Goal: Navigation & Orientation: Find specific page/section

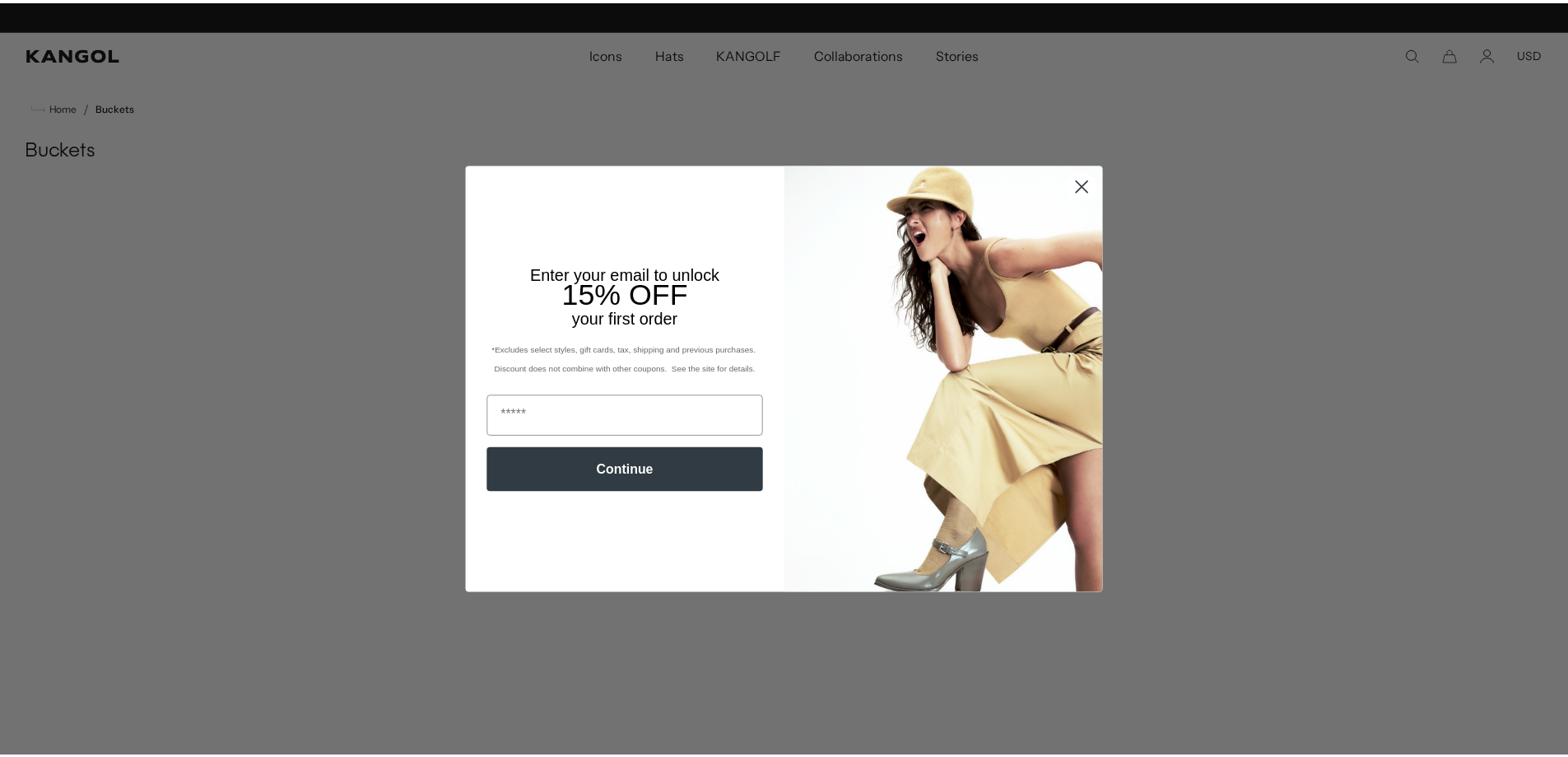
scroll to position [0, 339]
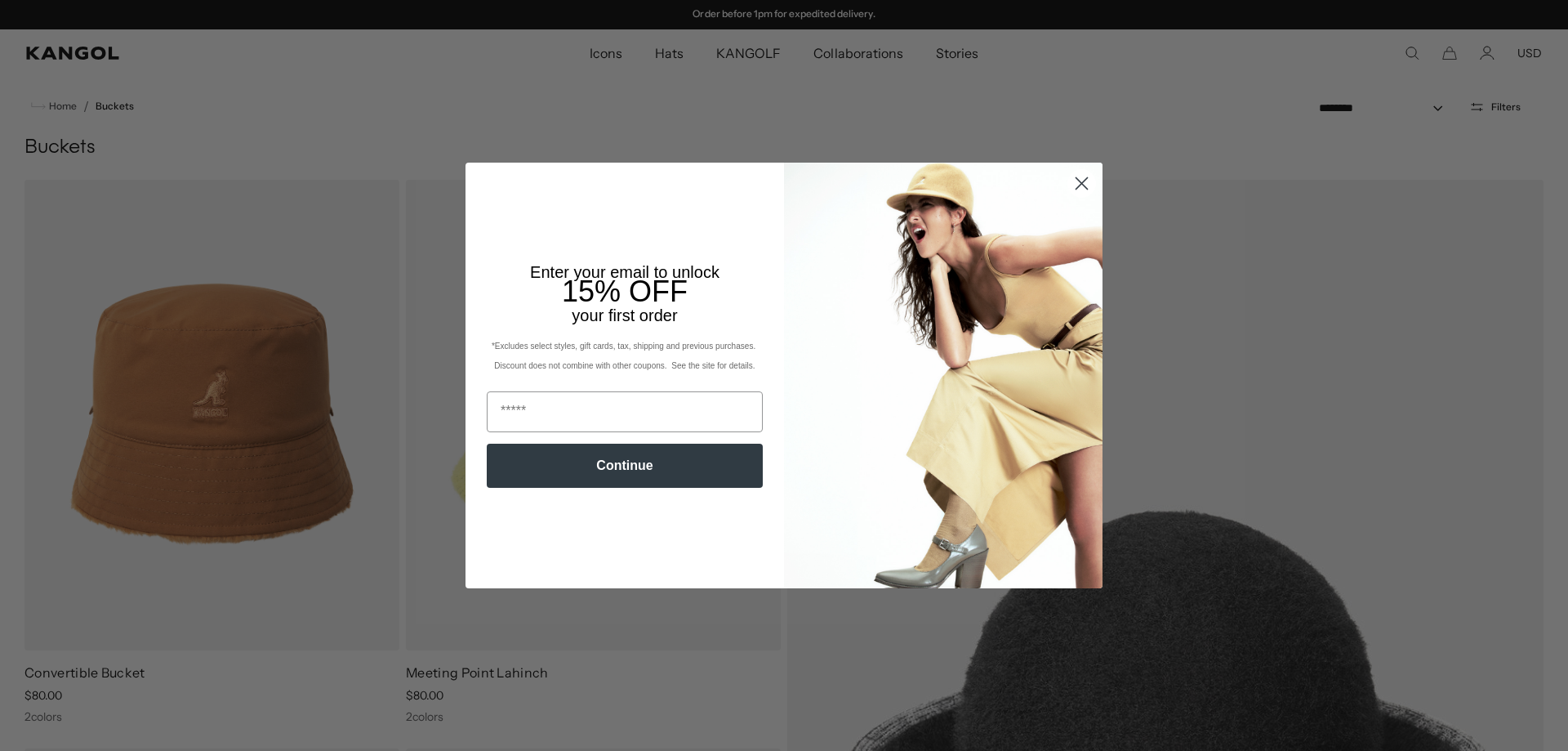
click at [1068, 181] on circle "Close dialog" at bounding box center [1082, 183] width 27 height 27
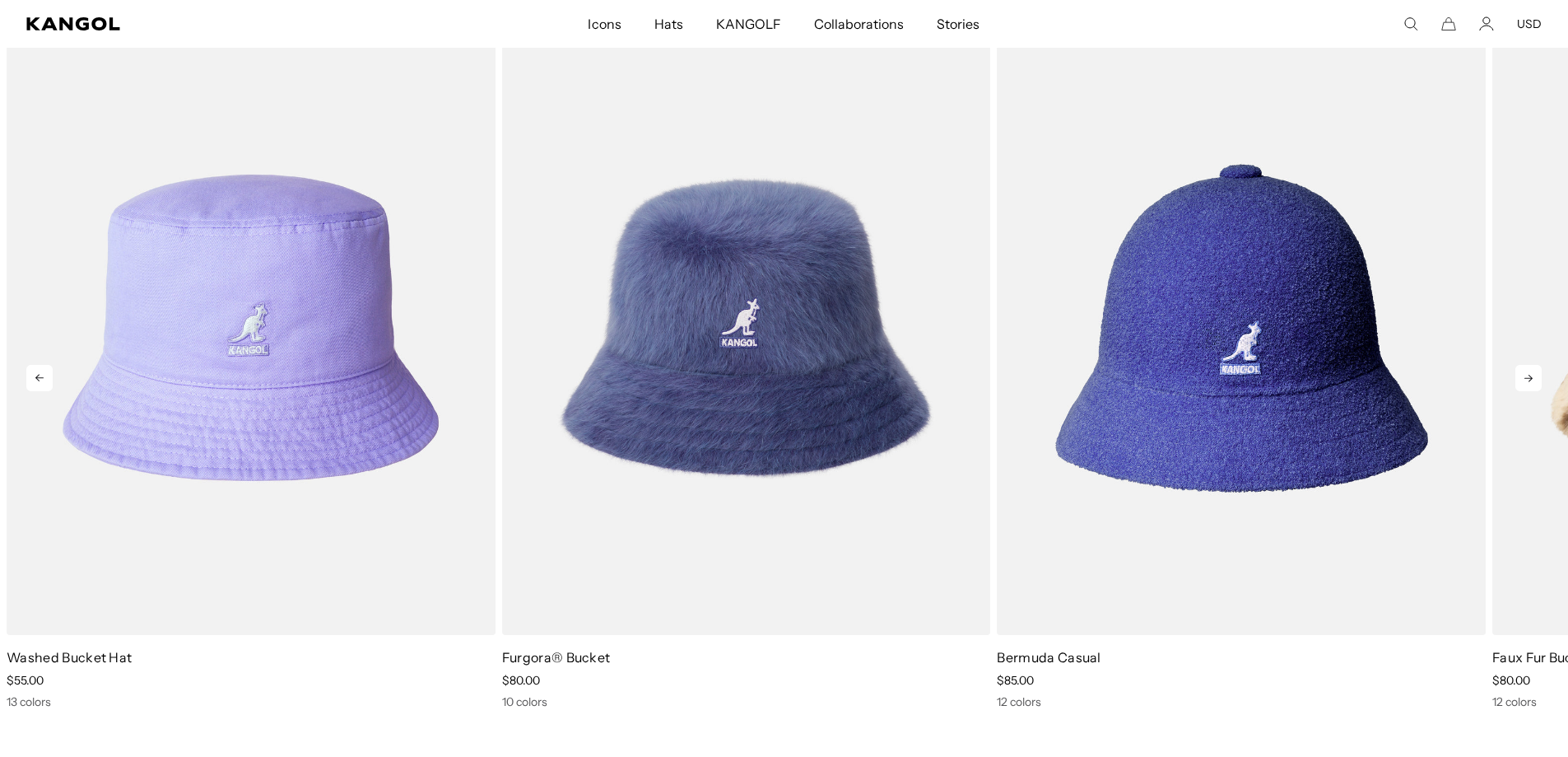
click at [1524, 381] on icon at bounding box center [1529, 378] width 27 height 27
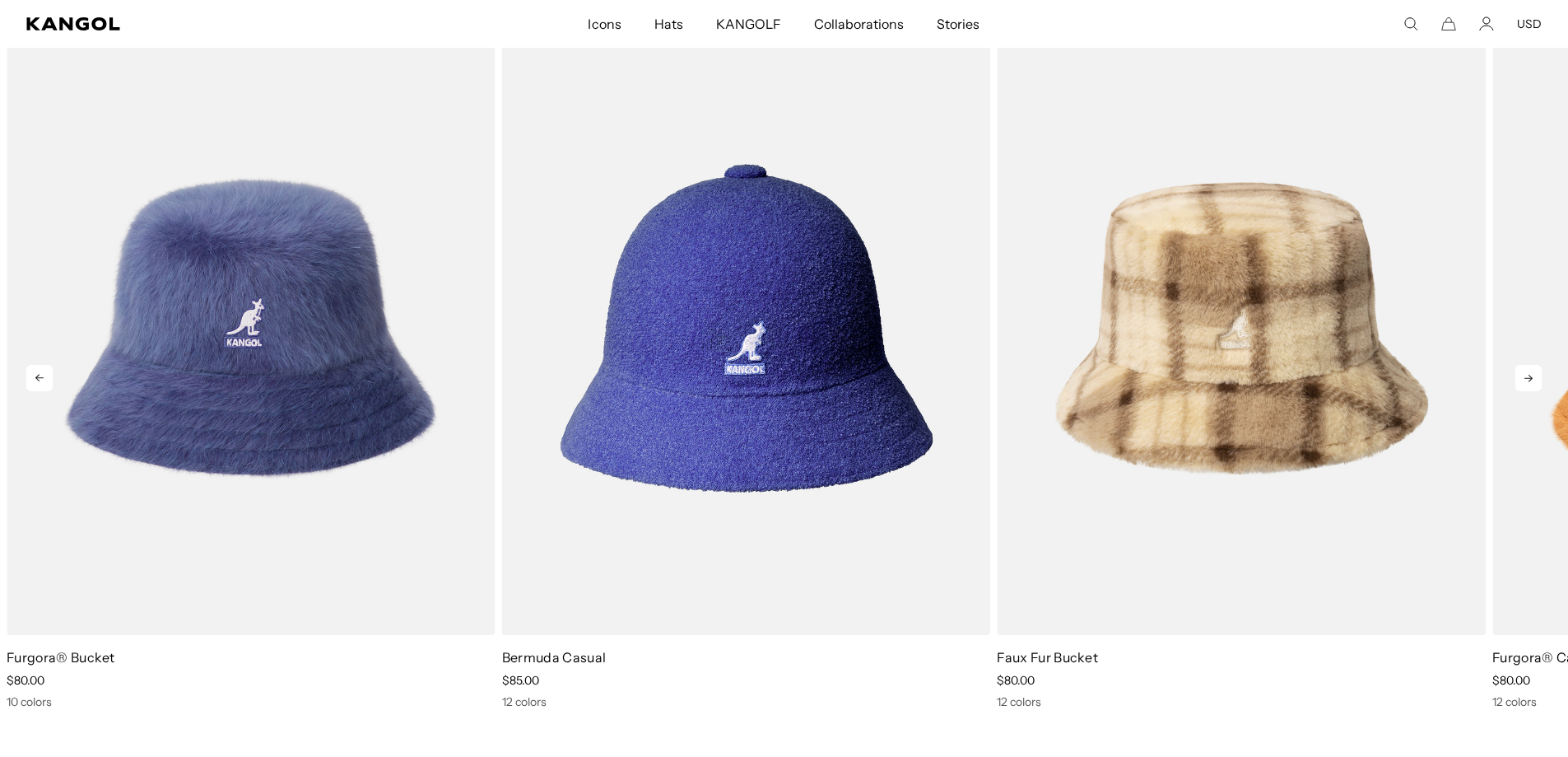
click at [1524, 381] on icon at bounding box center [1529, 378] width 27 height 27
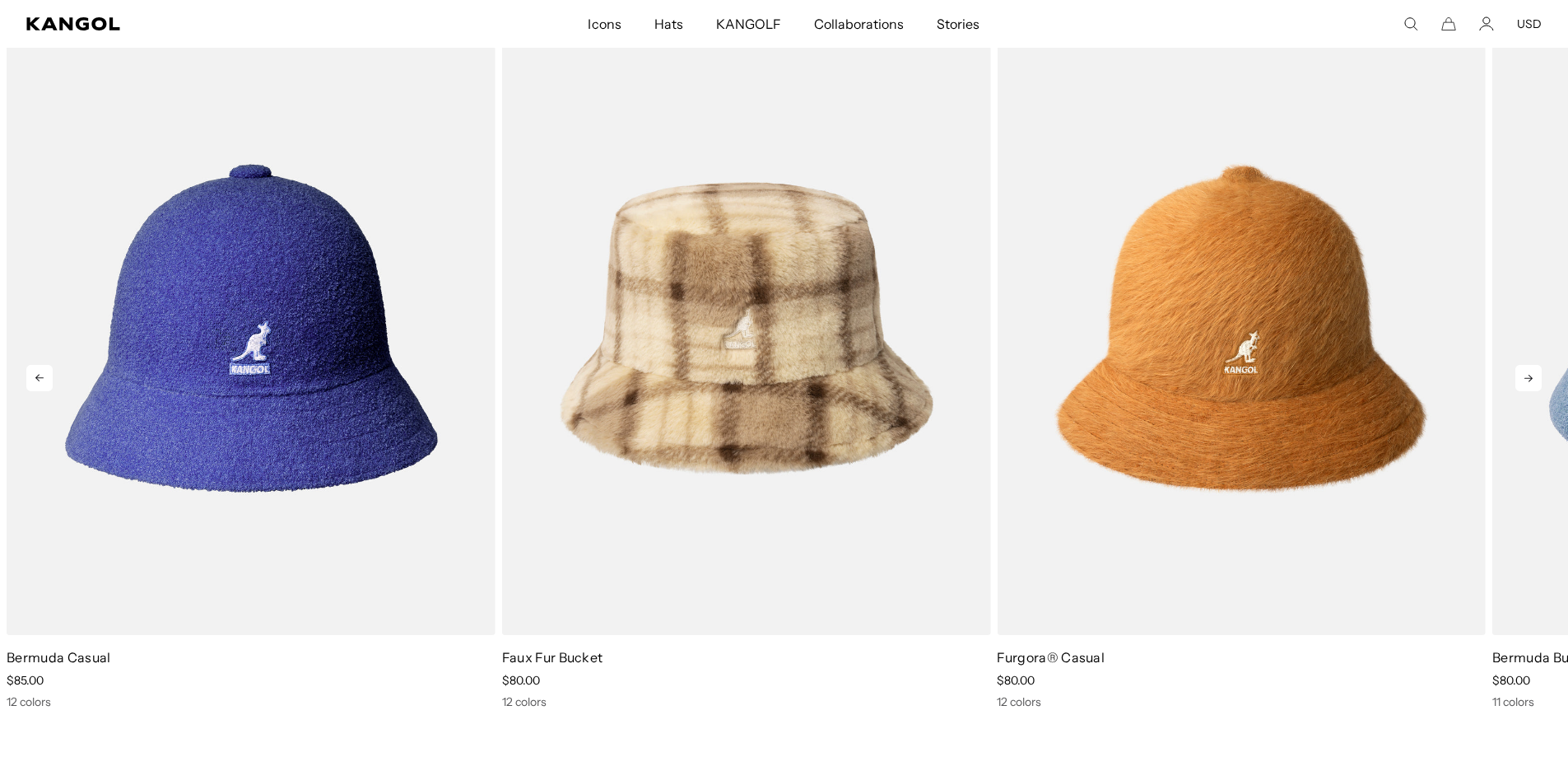
scroll to position [0, 0]
click at [1524, 381] on icon at bounding box center [1529, 378] width 27 height 27
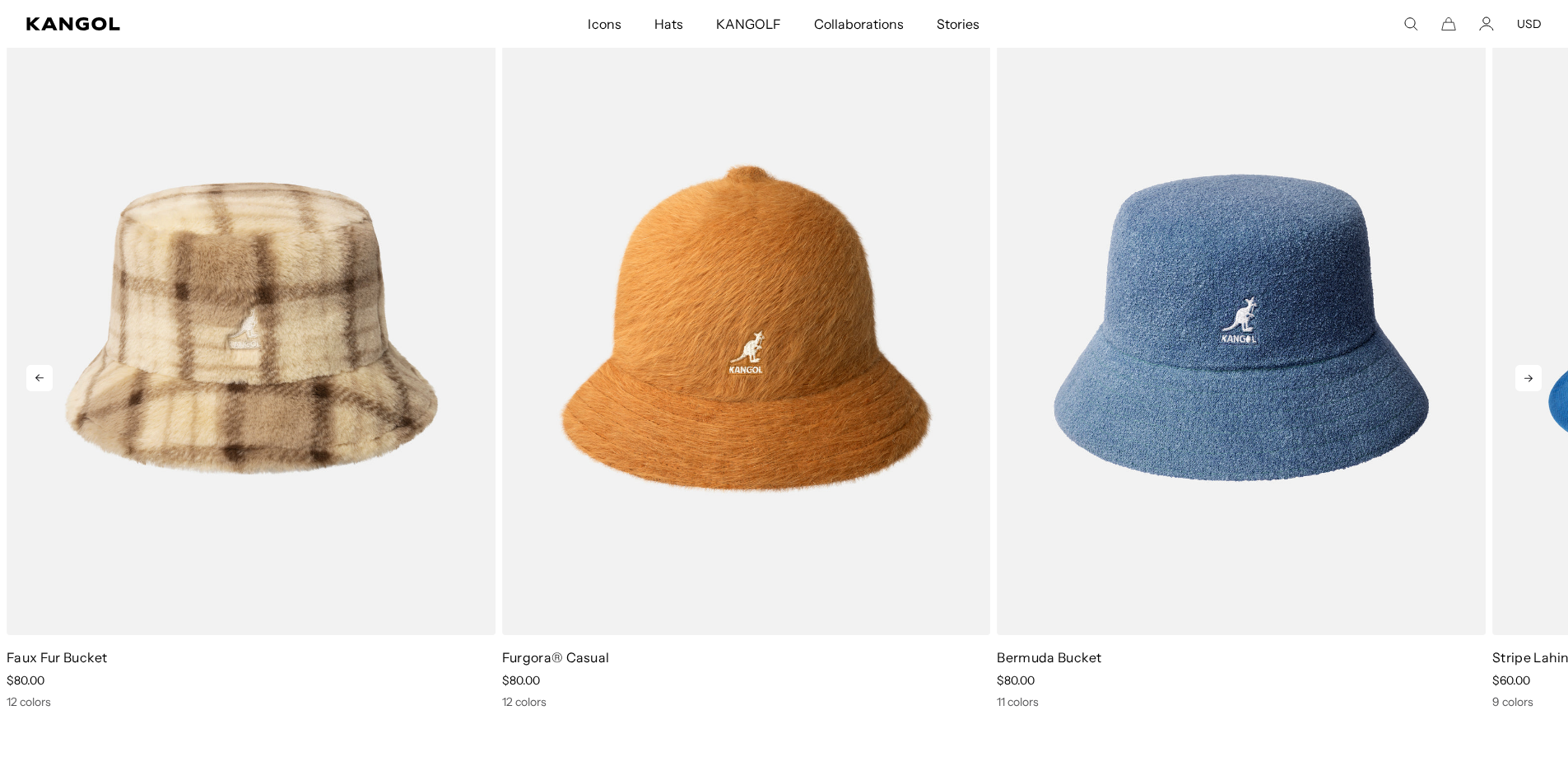
click at [1524, 381] on icon at bounding box center [1529, 378] width 27 height 27
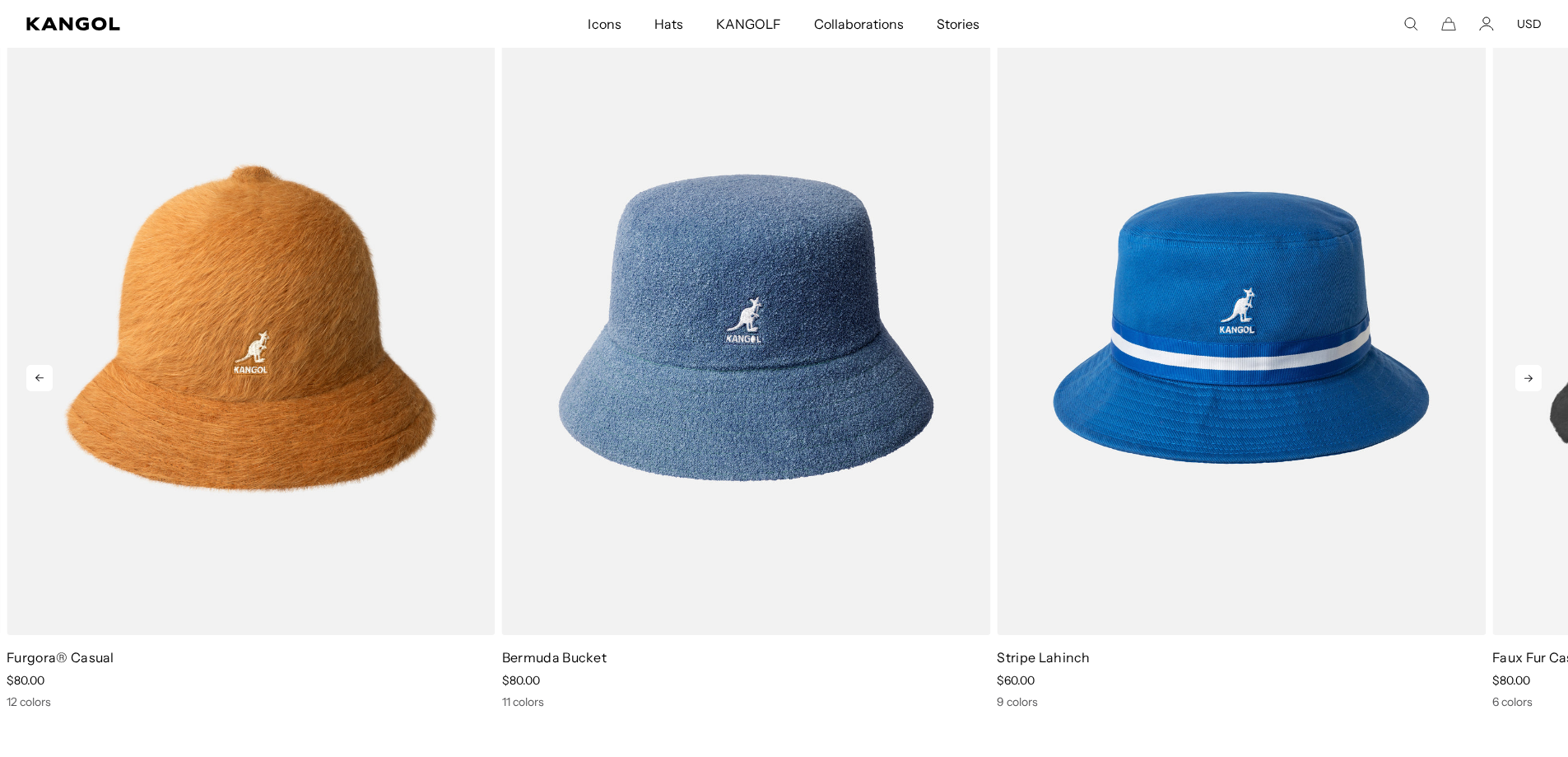
click at [1524, 381] on icon at bounding box center [1529, 378] width 27 height 27
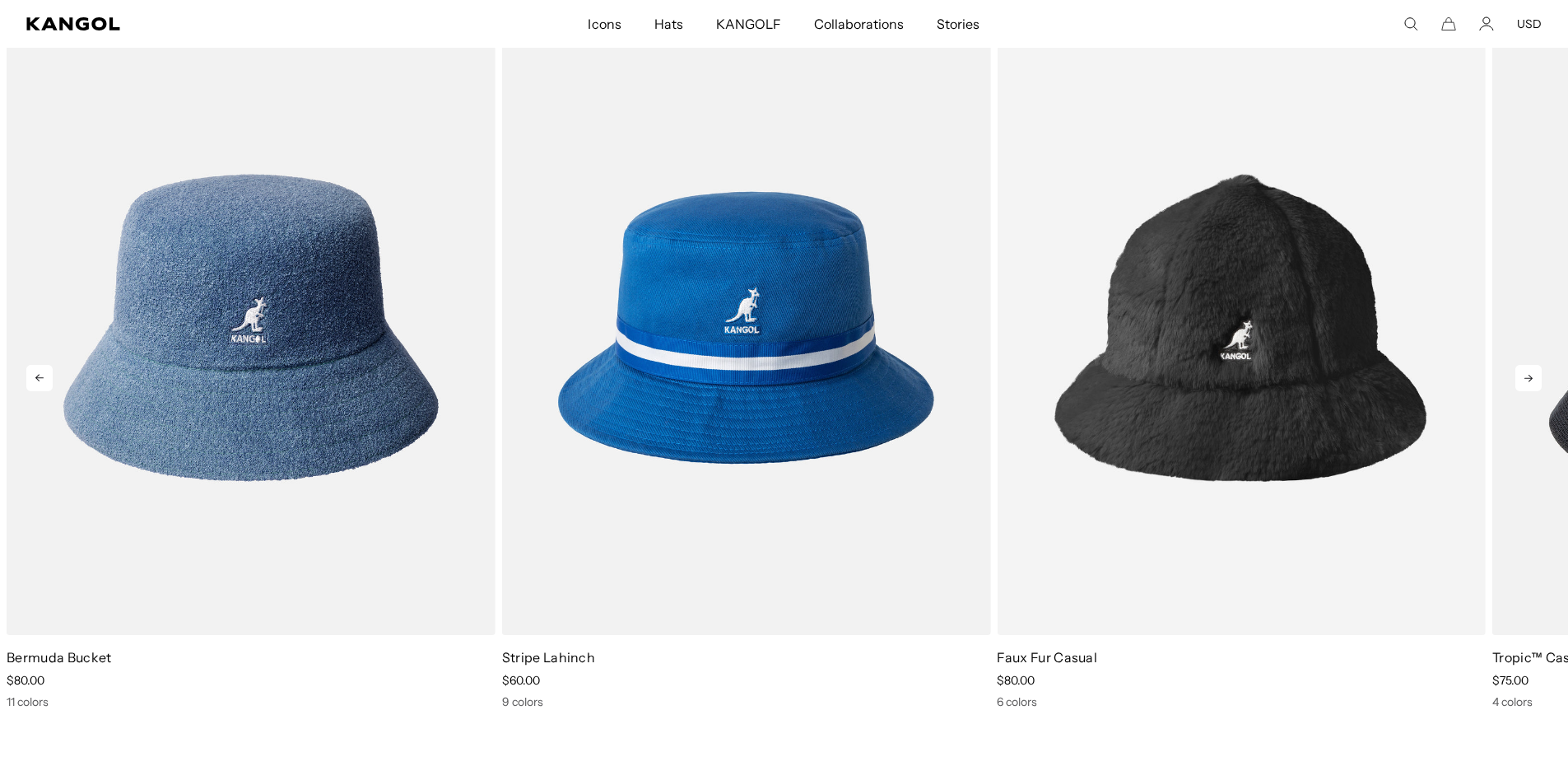
click at [1524, 381] on icon at bounding box center [1529, 378] width 27 height 27
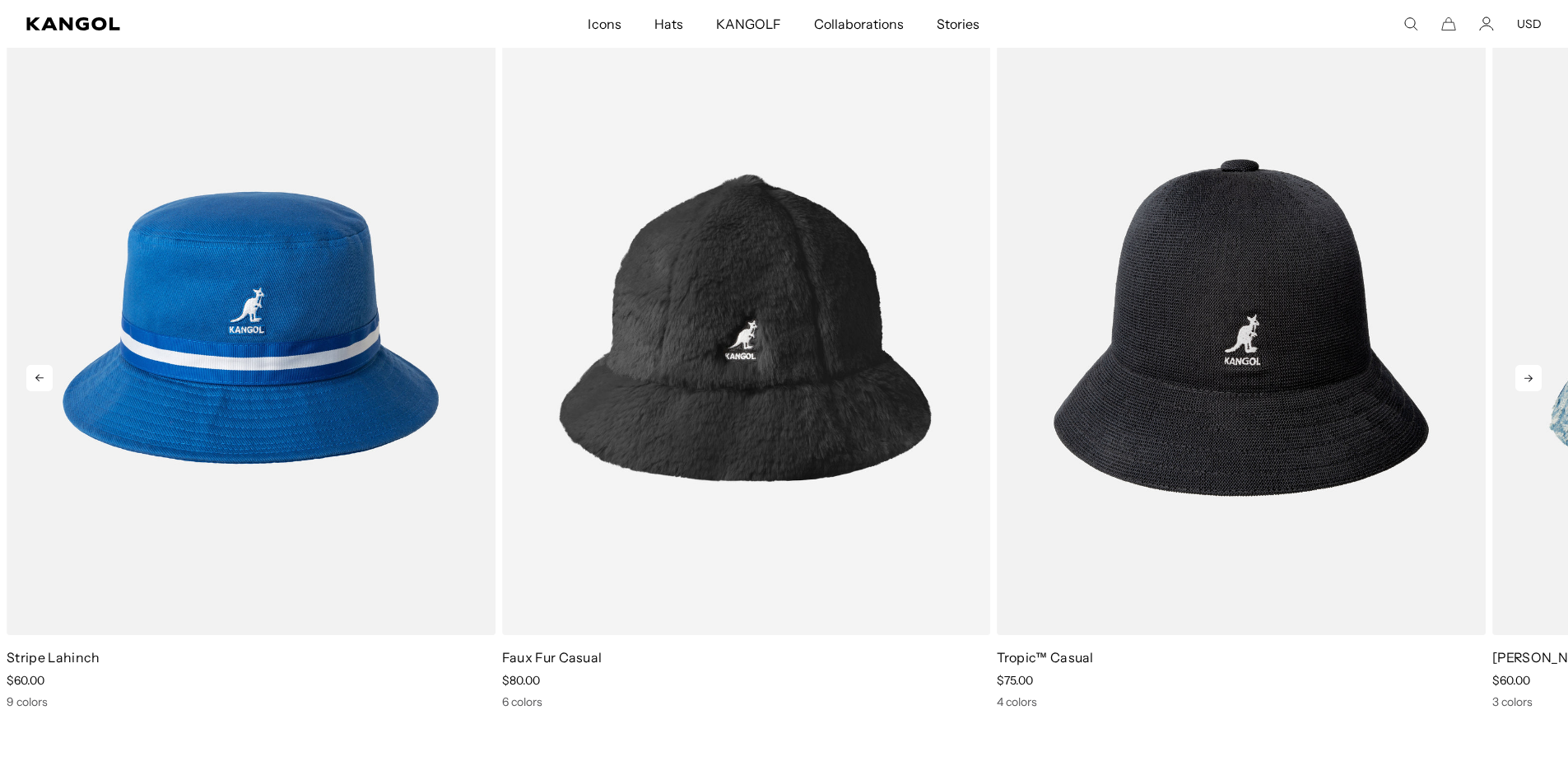
click at [1524, 381] on icon at bounding box center [1529, 378] width 27 height 27
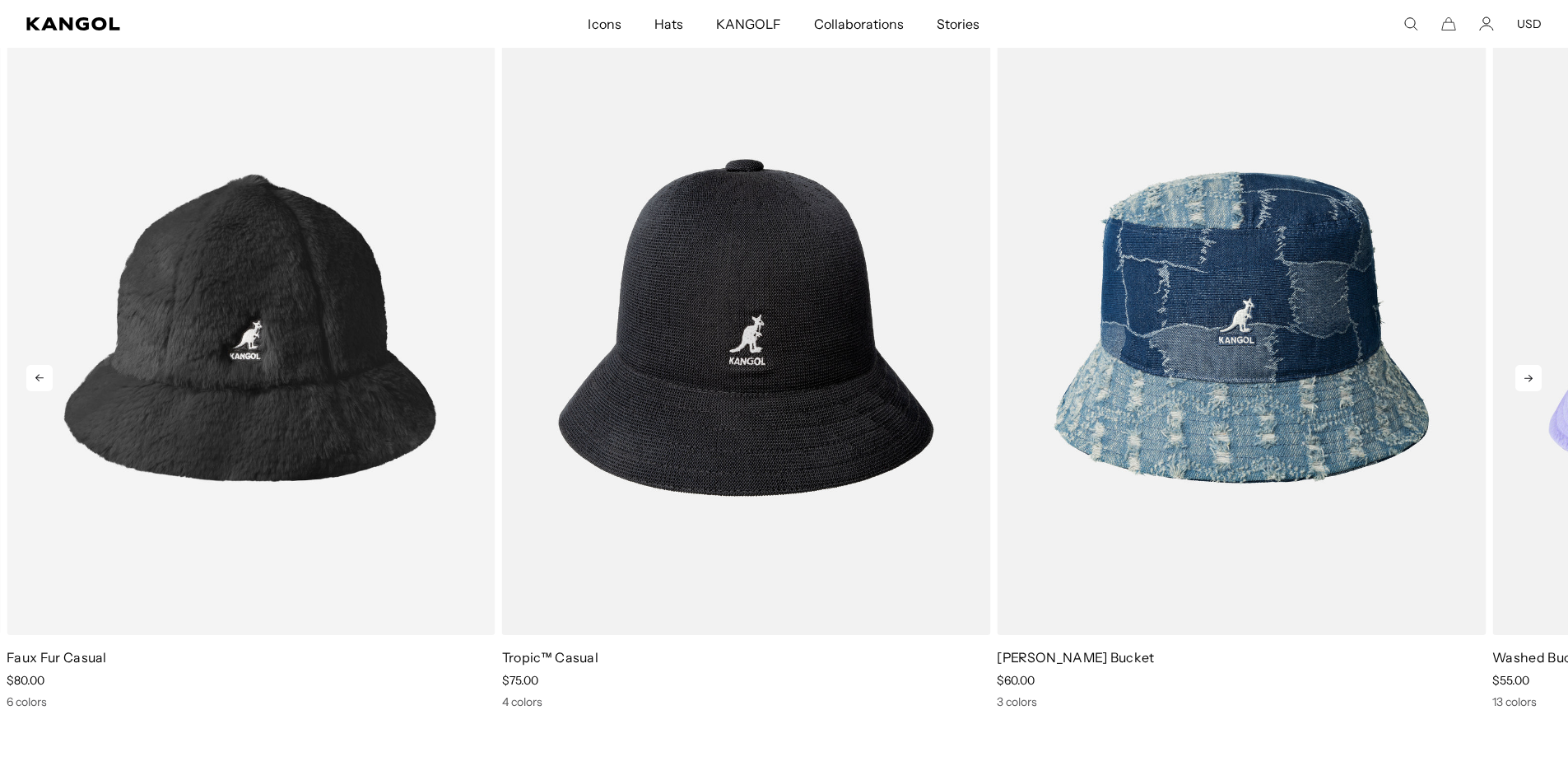
click at [1524, 381] on icon at bounding box center [1529, 378] width 27 height 27
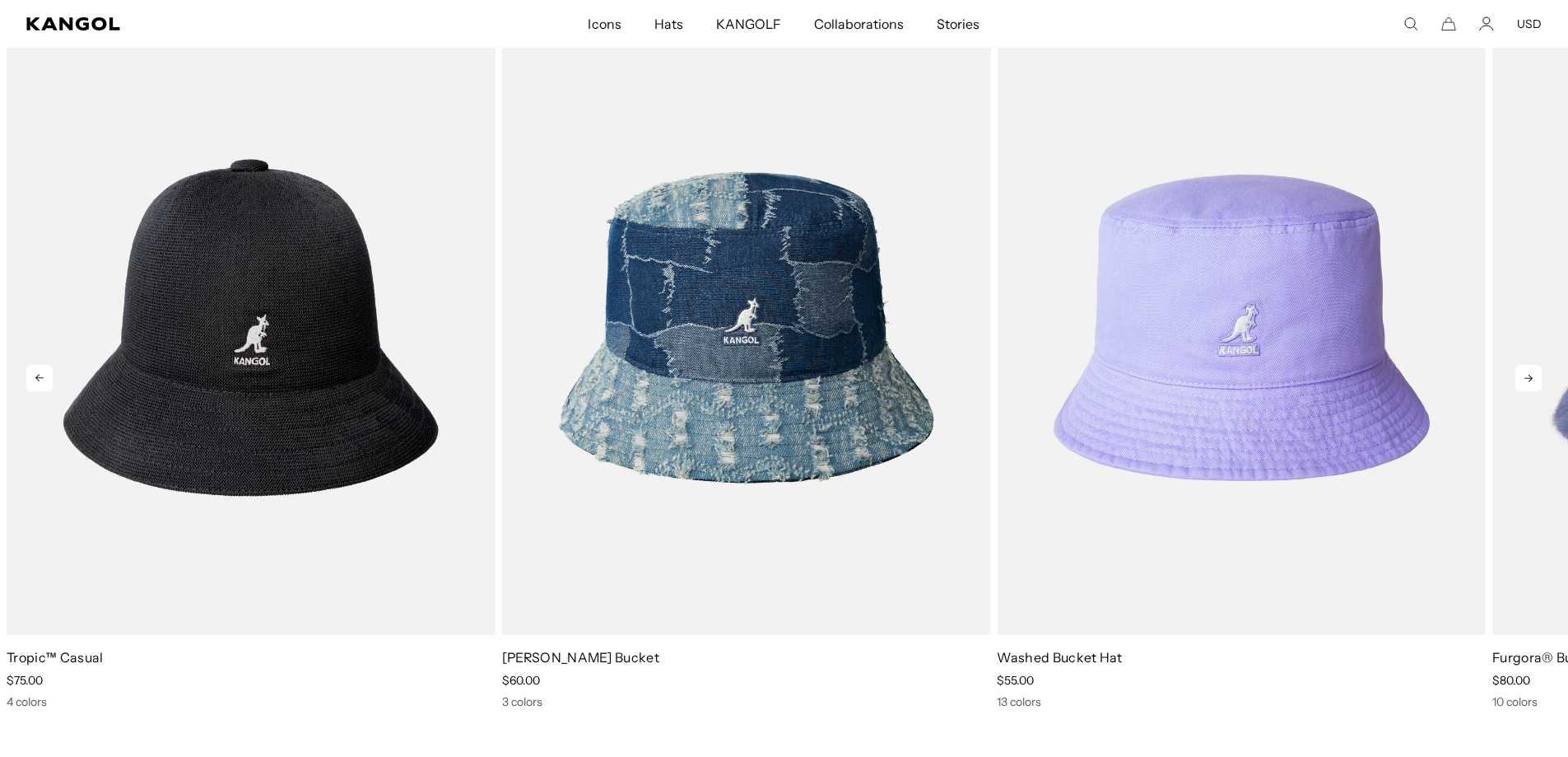
click at [1524, 381] on icon at bounding box center [1529, 378] width 27 height 27
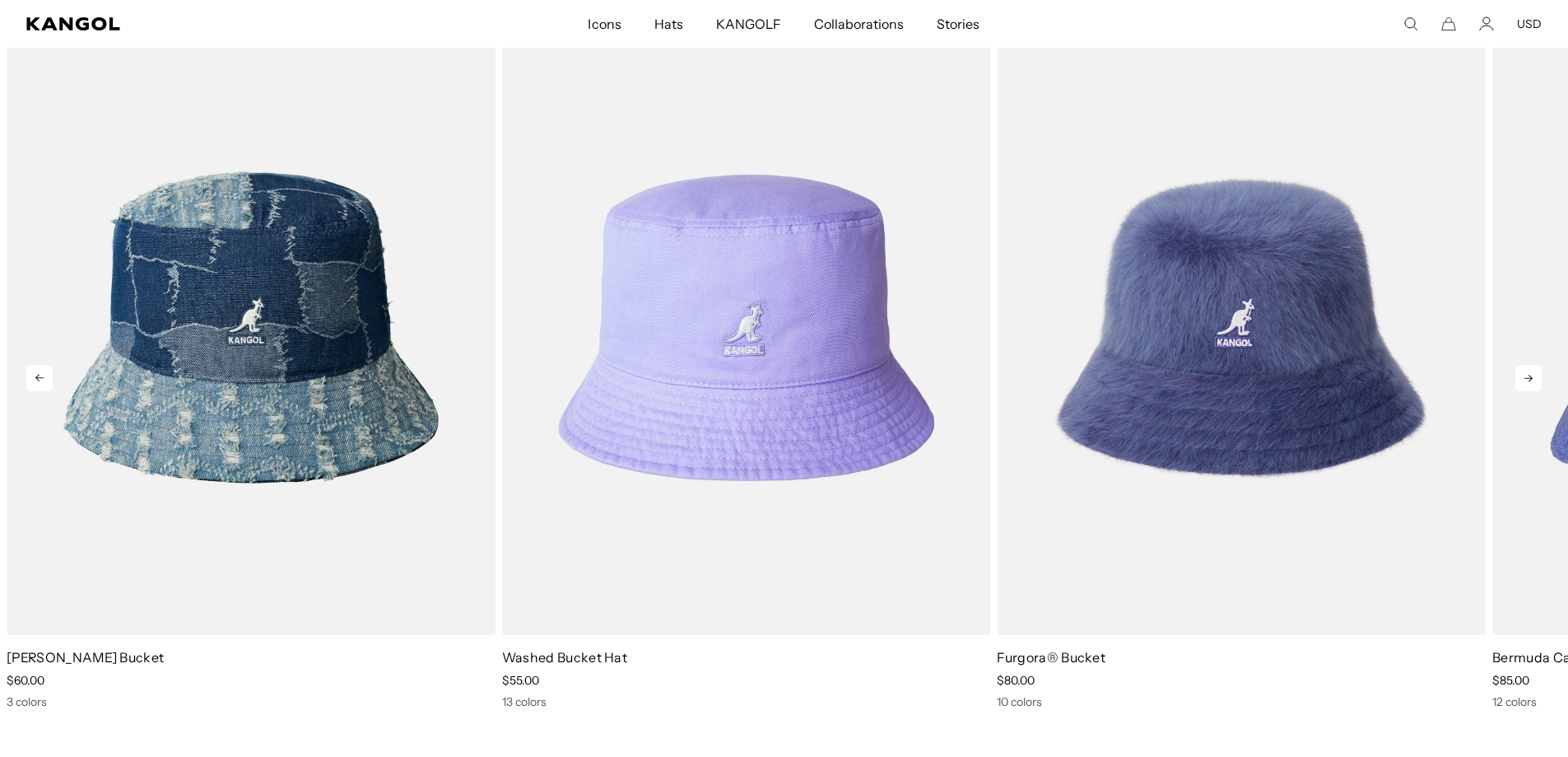
click at [1524, 381] on icon at bounding box center [1529, 378] width 27 height 27
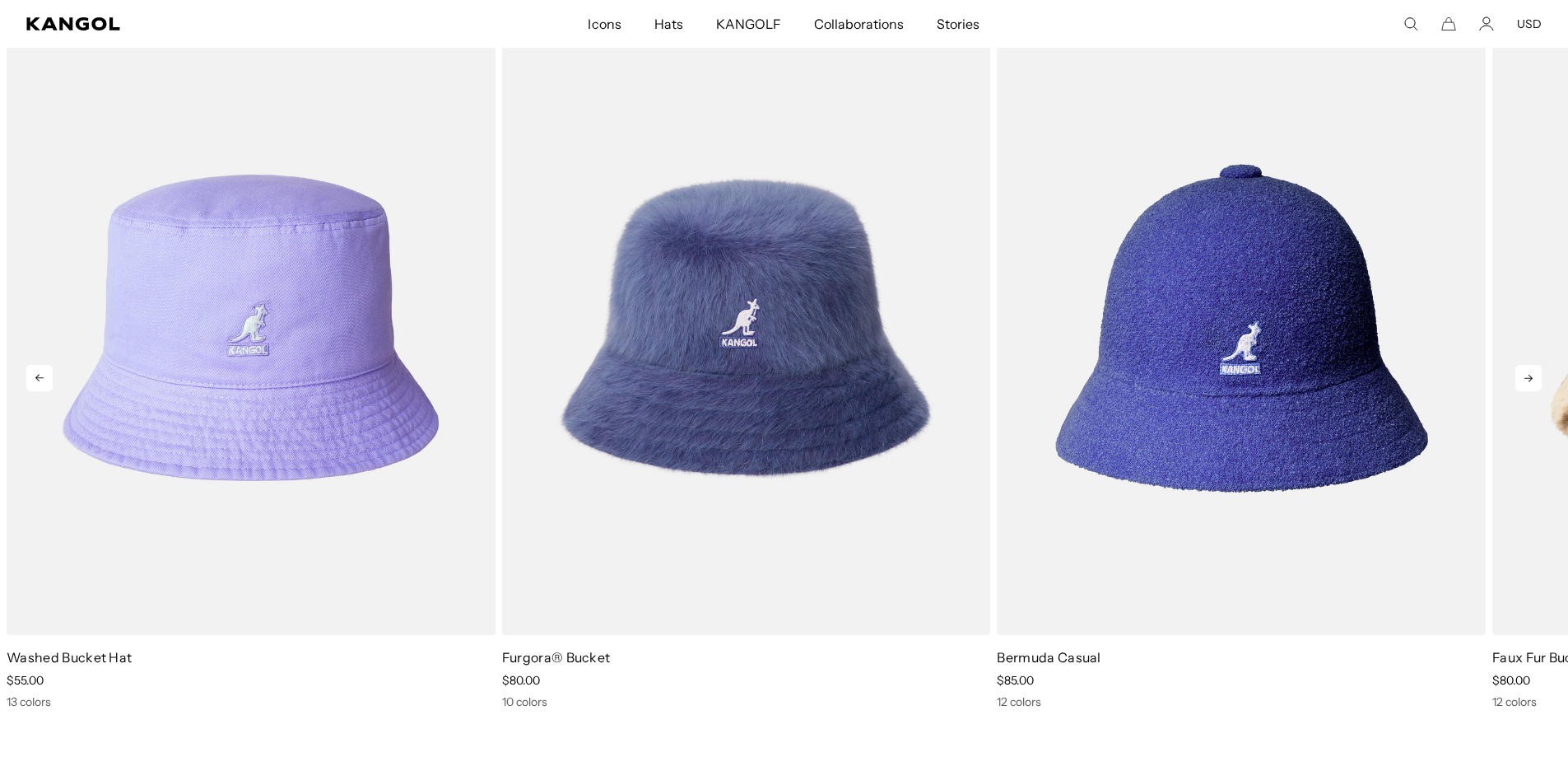
click at [1524, 381] on icon at bounding box center [1529, 378] width 27 height 27
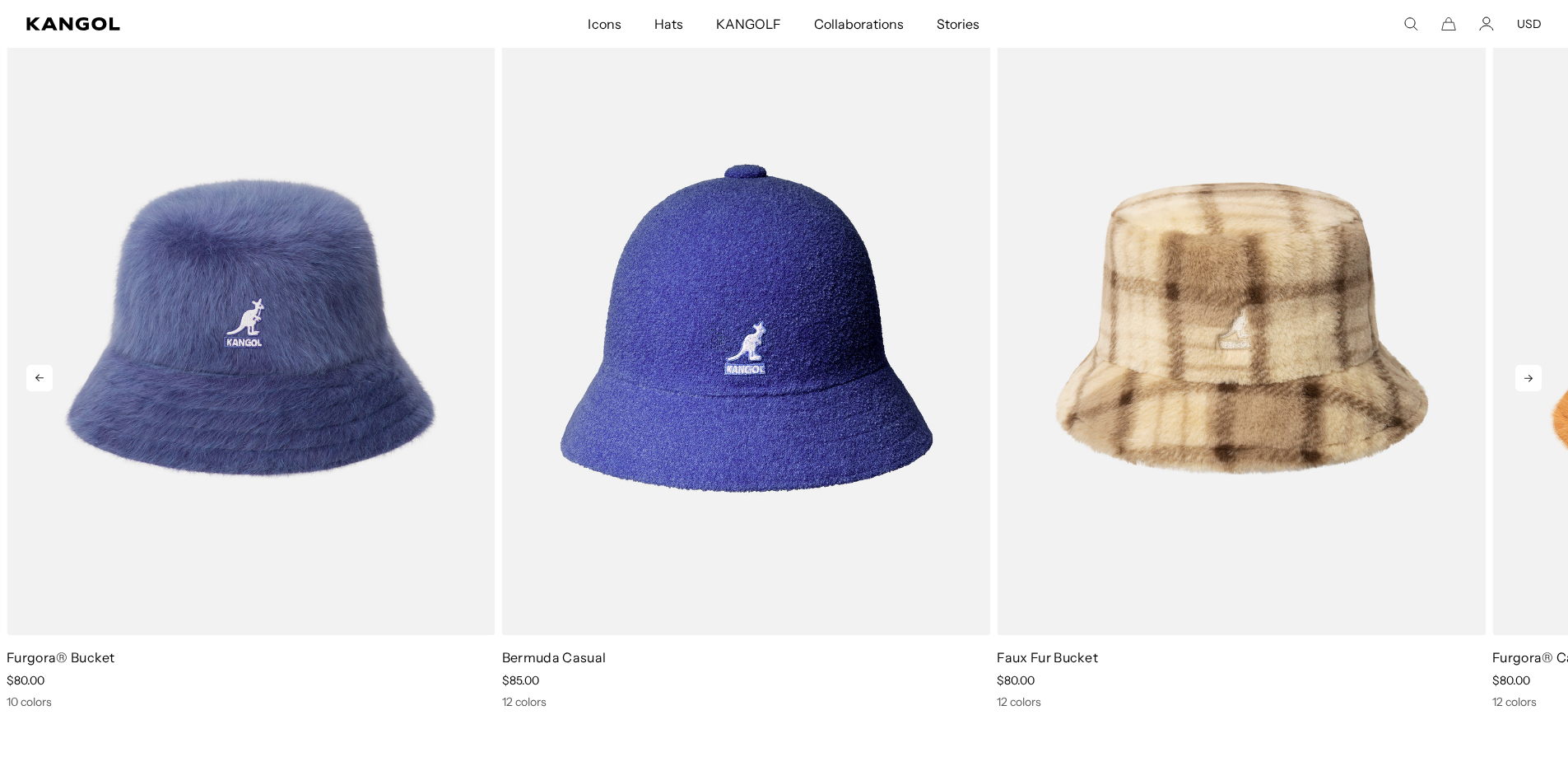
click at [1524, 381] on icon at bounding box center [1529, 378] width 27 height 27
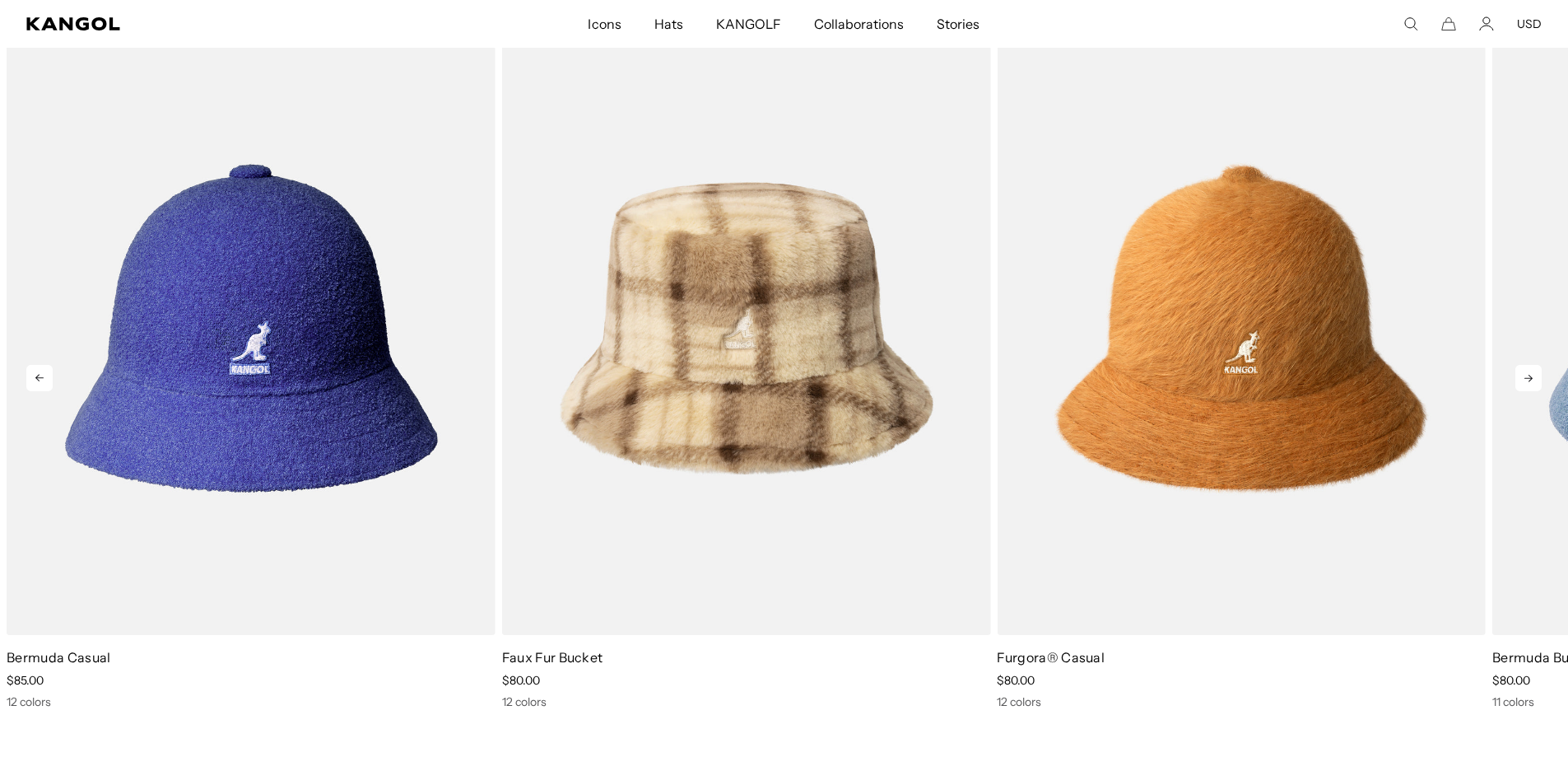
click at [1524, 381] on icon at bounding box center [1529, 378] width 27 height 27
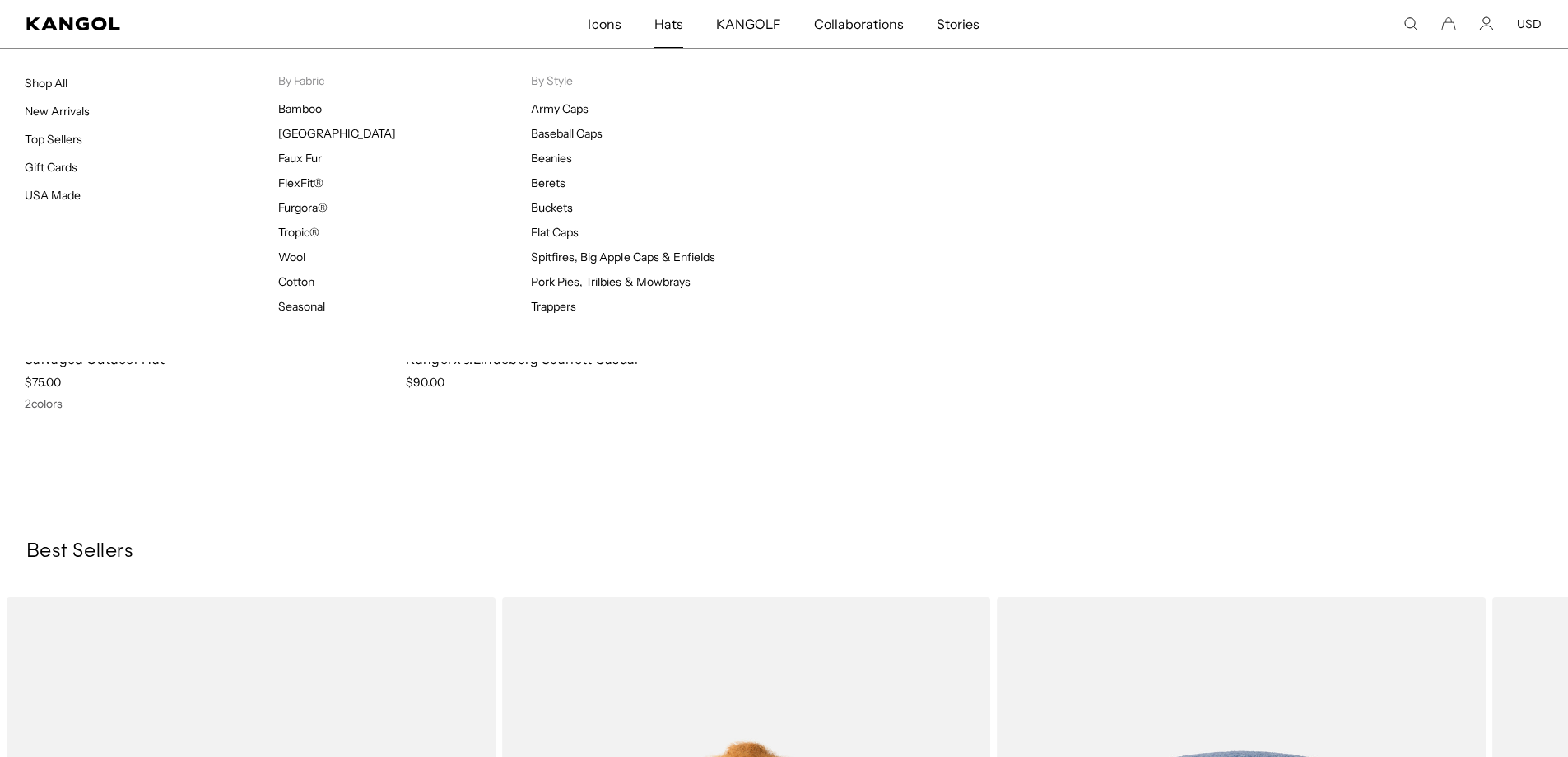
click at [674, 22] on span "Hats" at bounding box center [669, 24] width 29 height 48
